Goal: Task Accomplishment & Management: Manage account settings

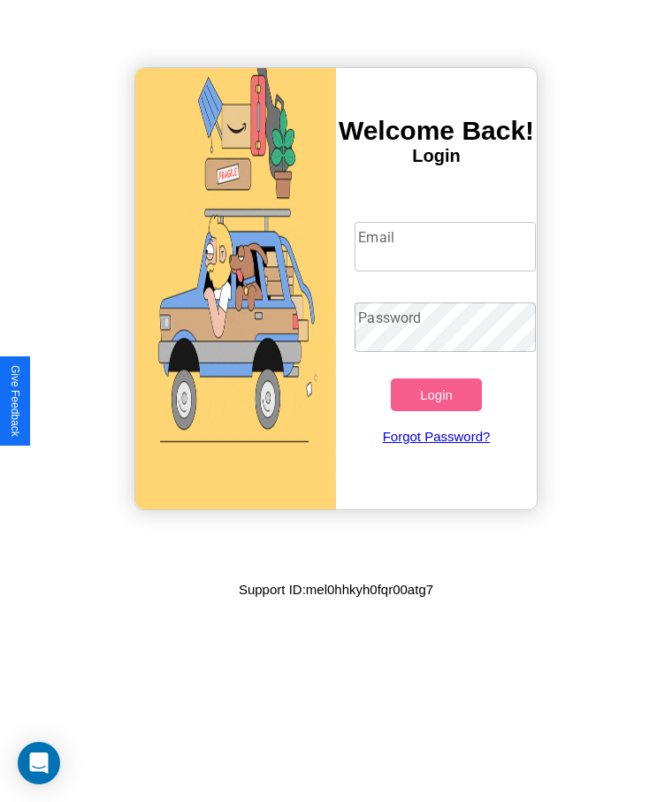
click at [445, 247] on input "Email" at bounding box center [445, 247] width 180 height 50
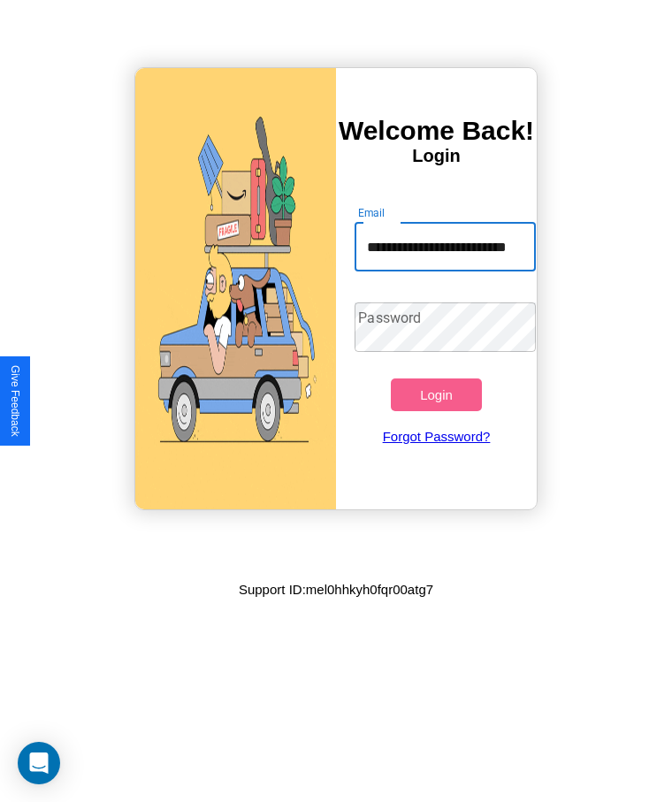
scroll to position [0, 46]
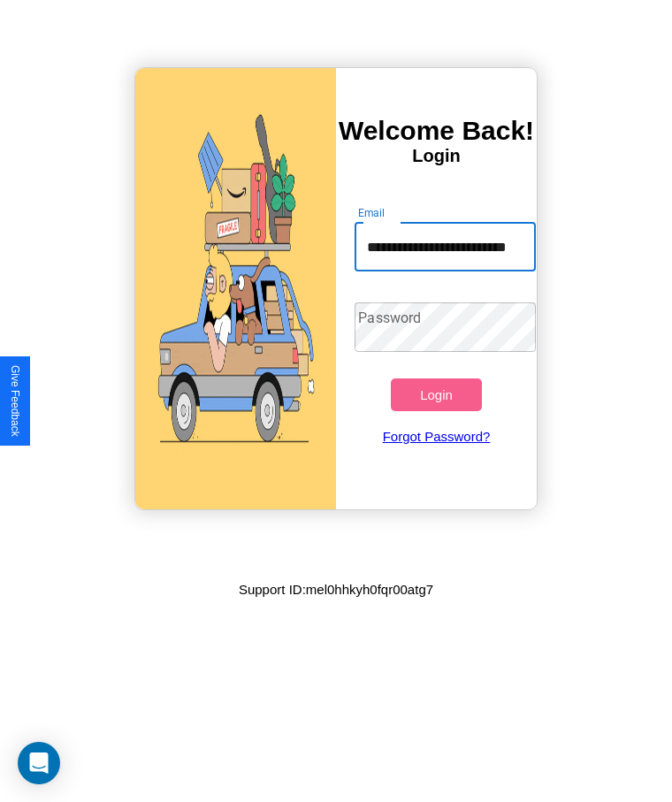
type input "**********"
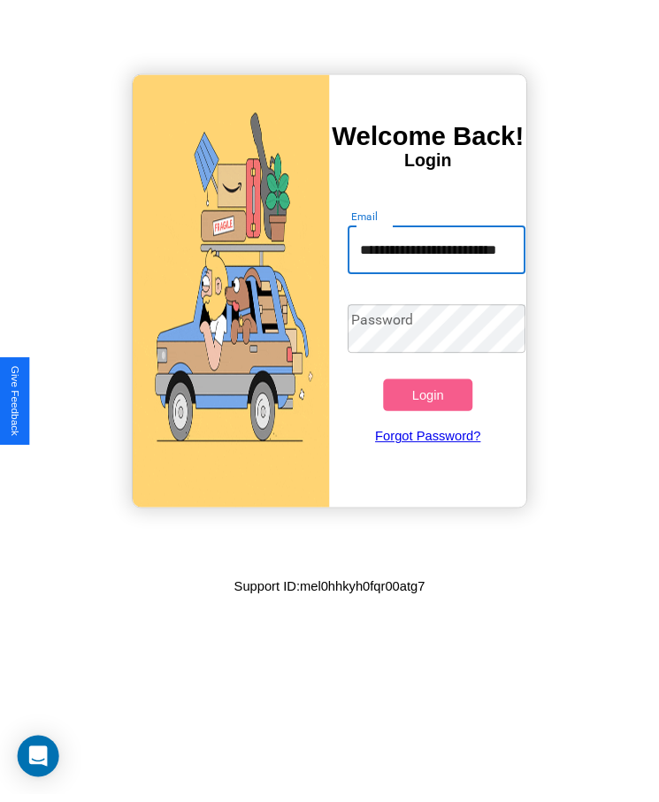
scroll to position [0, 0]
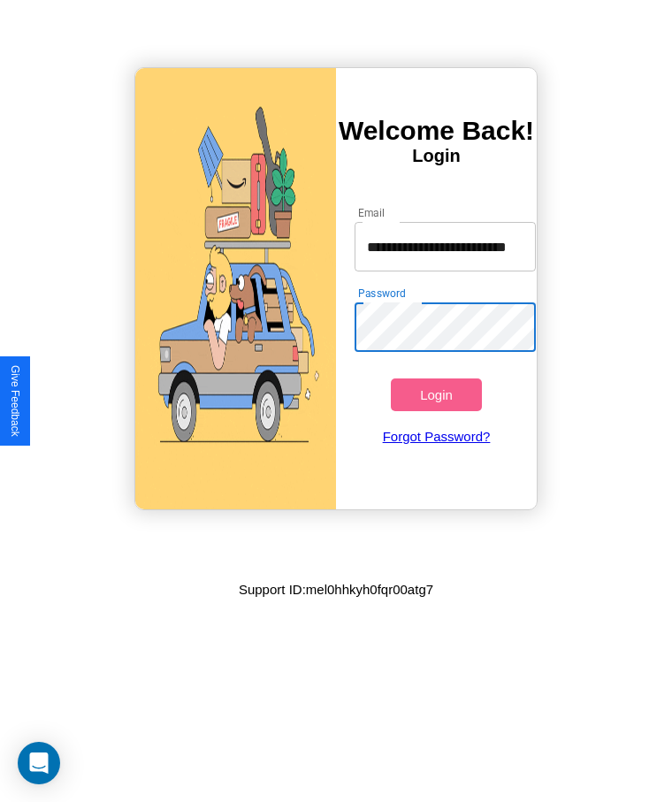
click at [436, 395] on button "Login" at bounding box center [436, 395] width 90 height 33
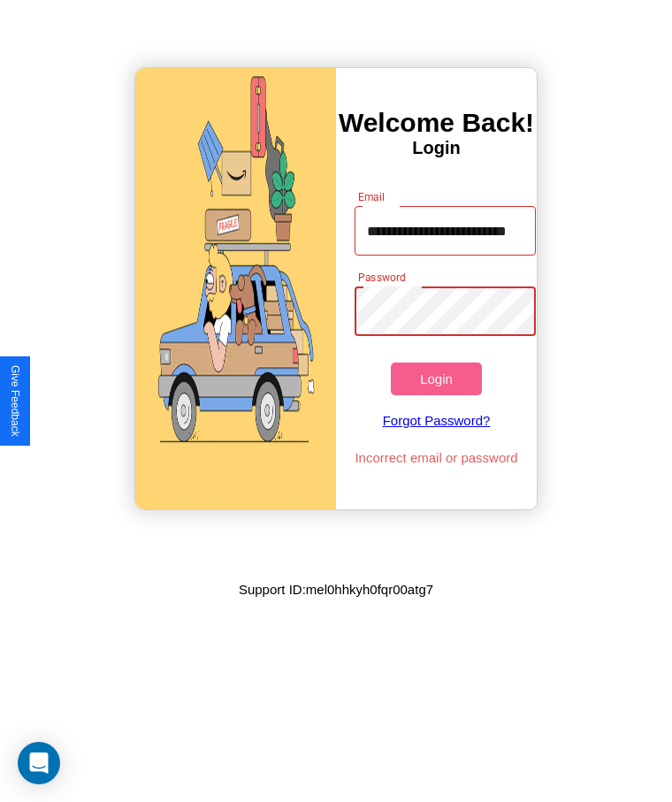
click at [436, 379] on button "Login" at bounding box center [436, 379] width 90 height 33
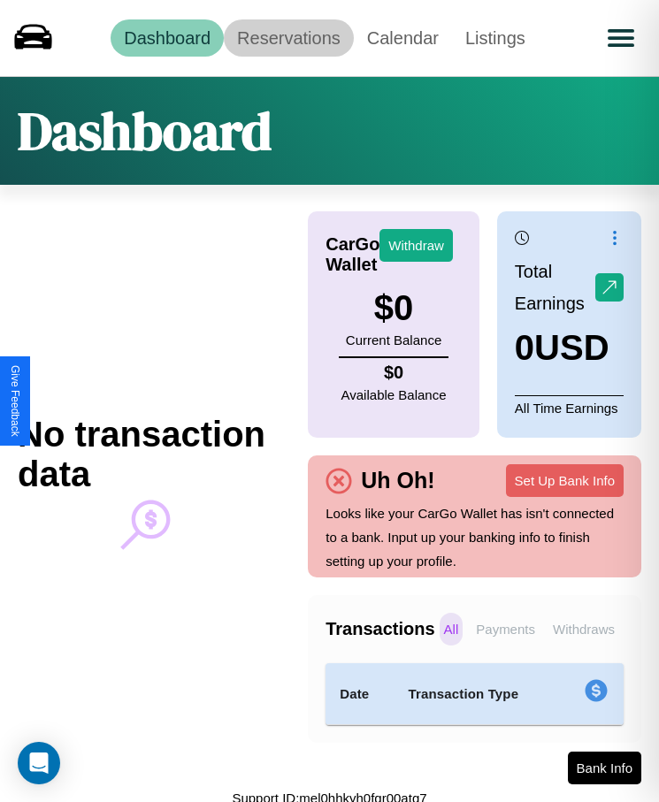
click at [288, 37] on link "Reservations" at bounding box center [289, 37] width 130 height 37
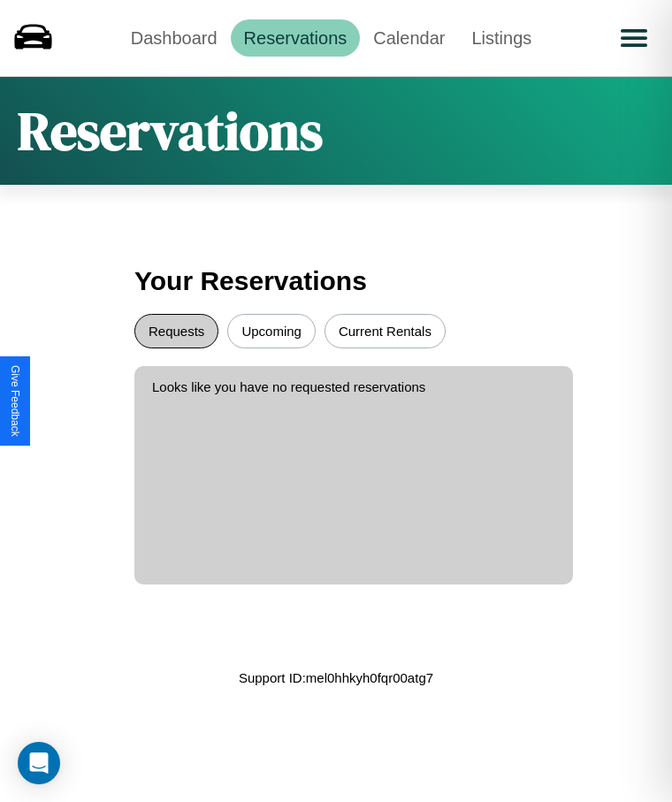
click at [176, 331] on button "Requests" at bounding box center [176, 331] width 84 height 35
click at [385, 331] on button "Current Rentals" at bounding box center [385, 331] width 121 height 35
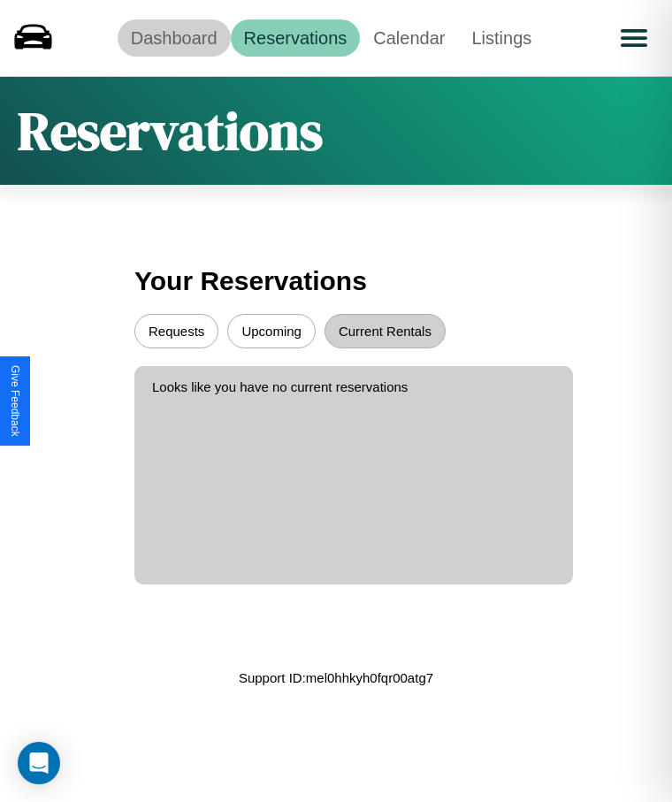
click at [173, 37] on link "Dashboard" at bounding box center [174, 37] width 113 height 37
